Goal: Task Accomplishment & Management: Use online tool/utility

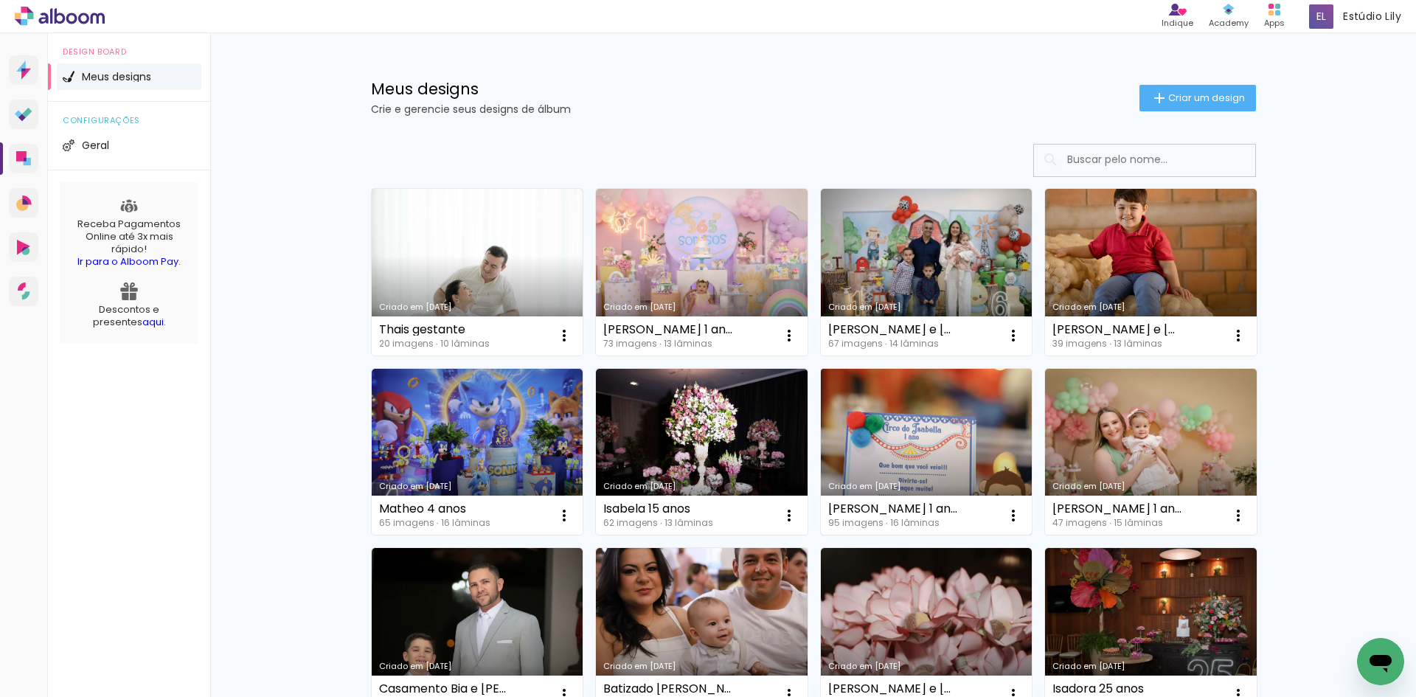
click at [841, 454] on link "Criado em [DATE]" at bounding box center [927, 452] width 212 height 167
